Goal: Information Seeking & Learning: Check status

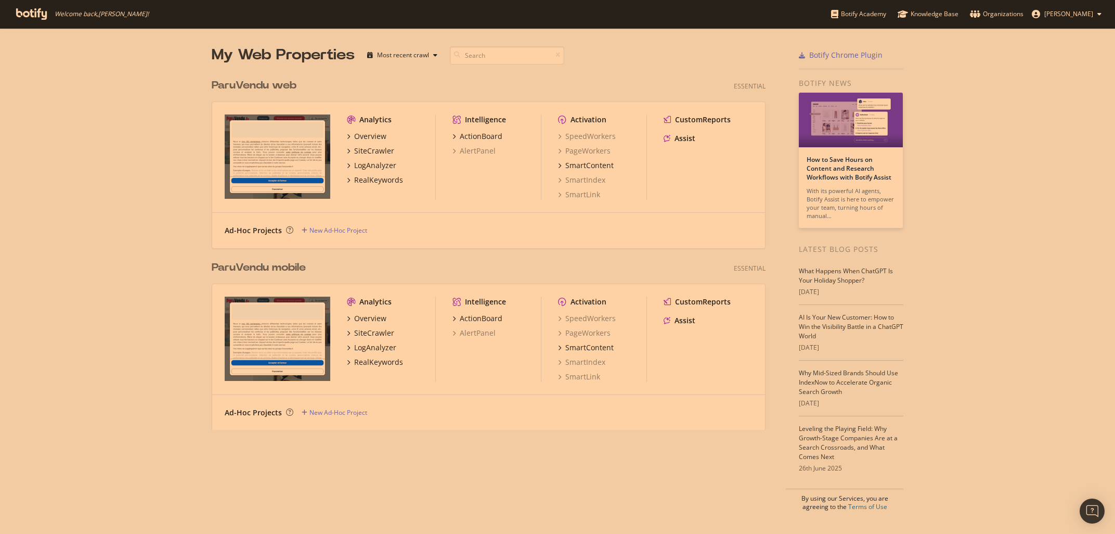
scroll to position [534, 1115]
